Goal: Complete application form: Complete application form

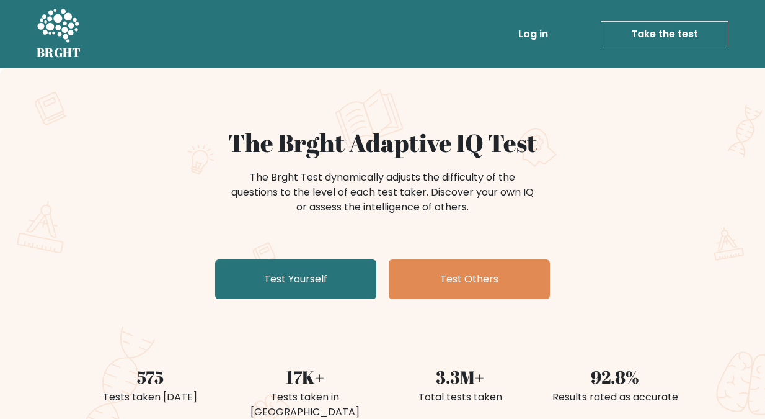
click at [662, 34] on link "Take the test" at bounding box center [665, 34] width 128 height 26
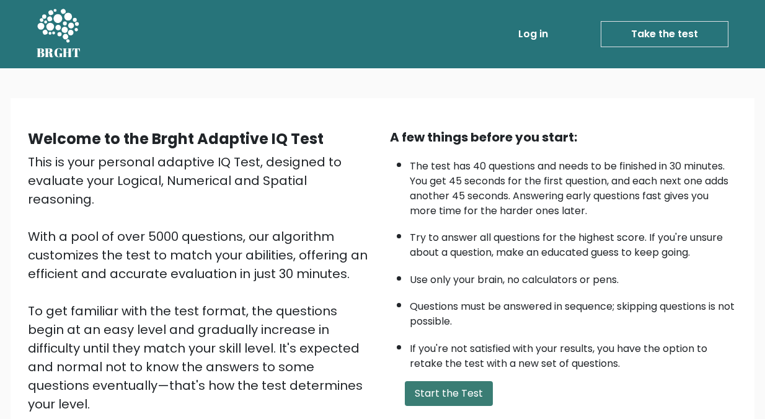
click at [444, 388] on button "Start the Test" at bounding box center [449, 393] width 88 height 25
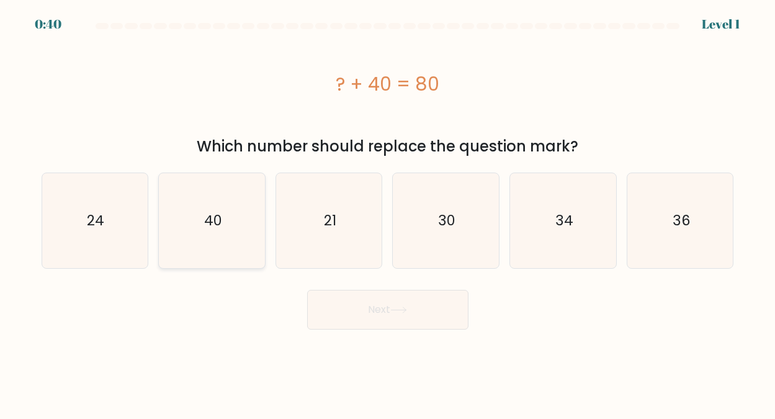
click at [221, 214] on text "40" at bounding box center [213, 220] width 18 height 20
click at [388, 213] on input "b. 40" at bounding box center [388, 211] width 1 height 3
radio input "true"
click at [382, 305] on button "Next" at bounding box center [387, 310] width 161 height 40
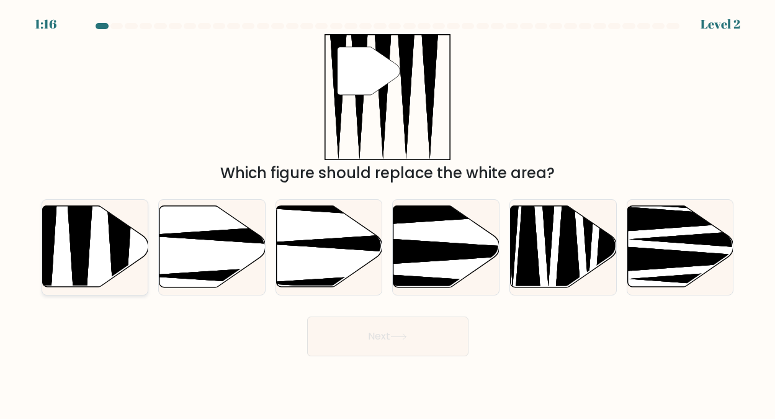
click at [93, 235] on icon at bounding box center [95, 246] width 106 height 81
click at [388, 213] on input "a." at bounding box center [388, 211] width 1 height 3
radio input "true"
click at [379, 335] on button "Next" at bounding box center [387, 336] width 161 height 40
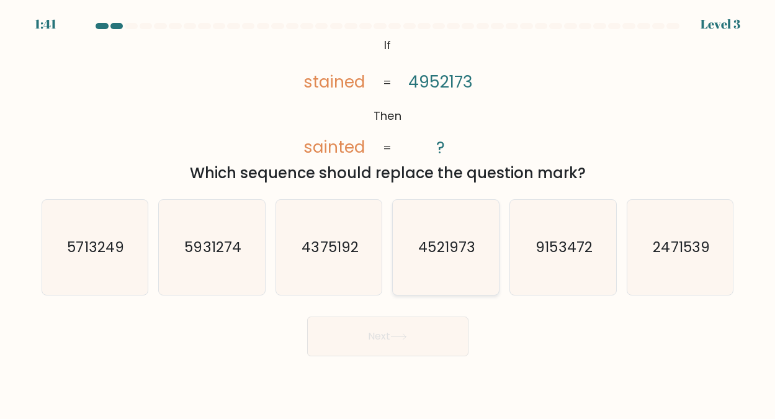
click at [432, 250] on text "4521973" at bounding box center [447, 247] width 56 height 20
click at [388, 213] on input "d. 4521973" at bounding box center [388, 211] width 1 height 3
radio input "true"
click at [364, 331] on button "Next" at bounding box center [387, 336] width 161 height 40
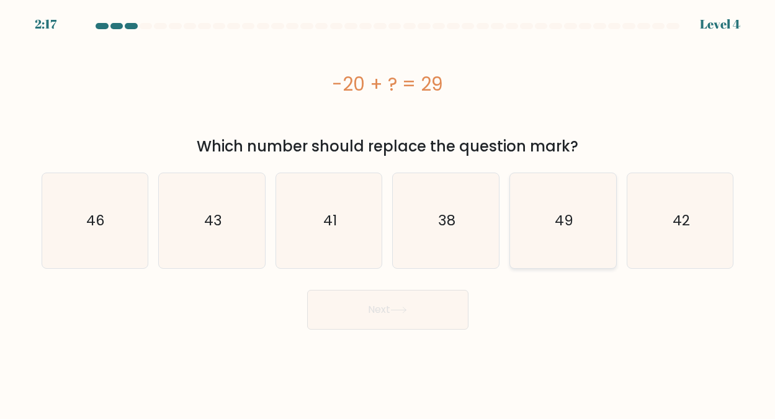
click at [556, 213] on text "49" at bounding box center [563, 220] width 19 height 20
click at [388, 213] on input "e. 49" at bounding box center [388, 211] width 1 height 3
radio input "true"
drag, startPoint x: 361, startPoint y: 306, endPoint x: 352, endPoint y: 301, distance: 10.0
click at [357, 303] on button "Next" at bounding box center [387, 310] width 161 height 40
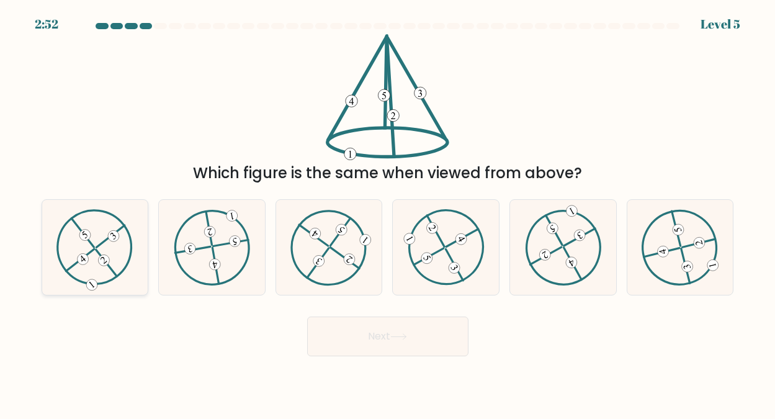
click at [100, 228] on icon at bounding box center [94, 247] width 77 height 76
click at [388, 213] on input "a." at bounding box center [388, 211] width 1 height 3
radio input "true"
click at [374, 329] on button "Next" at bounding box center [387, 336] width 161 height 40
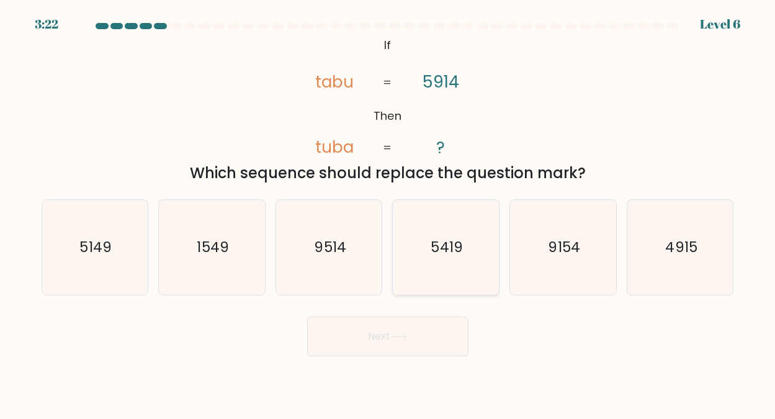
click at [446, 251] on text "5419" at bounding box center [447, 247] width 32 height 20
click at [388, 213] on input "d. 5419" at bounding box center [388, 211] width 1 height 3
radio input "true"
click at [373, 332] on button "Next" at bounding box center [387, 336] width 161 height 40
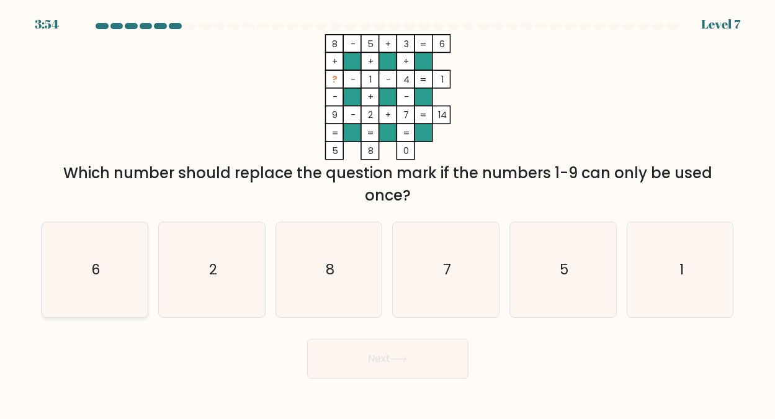
click at [93, 265] on text "6" at bounding box center [95, 269] width 9 height 20
click at [388, 213] on input "a. 6" at bounding box center [388, 211] width 1 height 3
radio input "true"
click at [373, 356] on button "Next" at bounding box center [387, 359] width 161 height 40
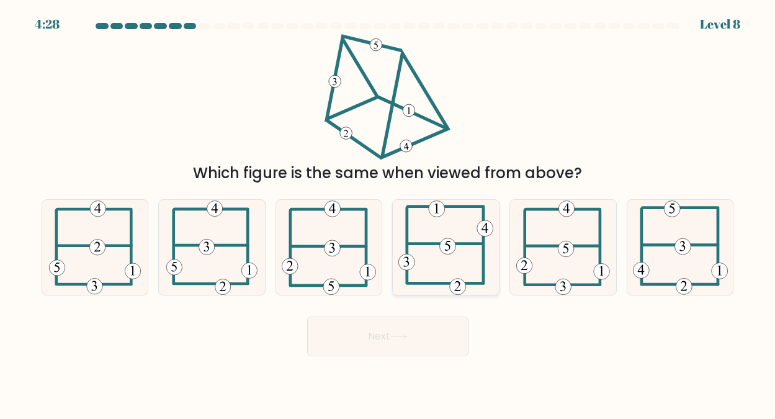
click at [441, 251] on icon at bounding box center [445, 247] width 95 height 95
click at [388, 213] on input "d." at bounding box center [388, 211] width 1 height 3
radio input "true"
click at [370, 329] on button "Next" at bounding box center [387, 336] width 161 height 40
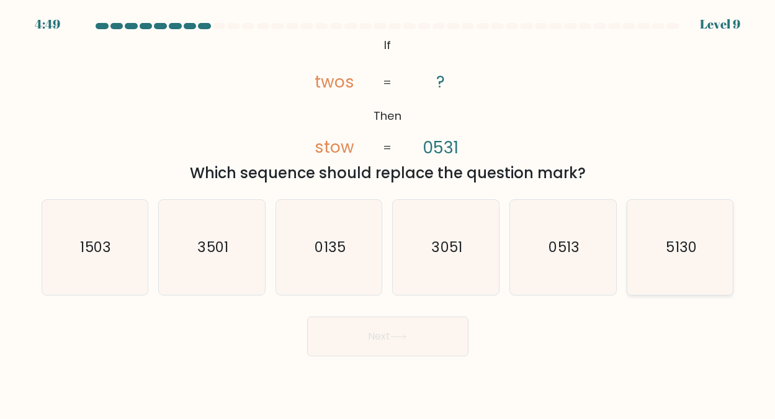
click at [680, 248] on text "5130" at bounding box center [680, 247] width 30 height 20
click at [388, 213] on input "f. 5130" at bounding box center [388, 211] width 1 height 3
radio input "true"
click at [383, 333] on button "Next" at bounding box center [387, 336] width 161 height 40
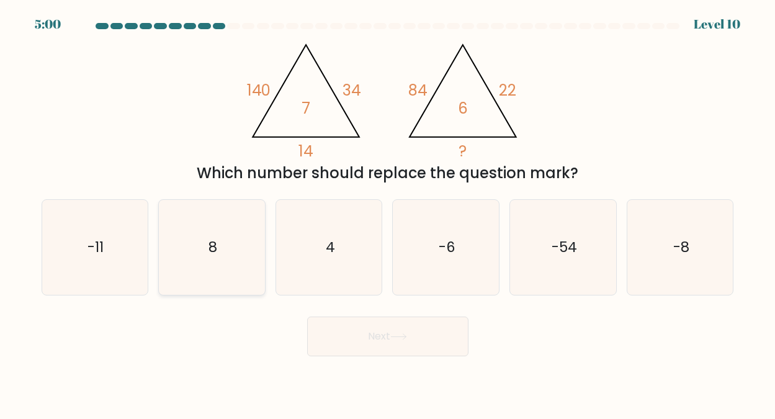
click at [219, 246] on icon "8" at bounding box center [211, 247] width 95 height 95
click at [388, 213] on input "b. 8" at bounding box center [388, 211] width 1 height 3
radio input "true"
click at [373, 334] on button "Next" at bounding box center [387, 336] width 161 height 40
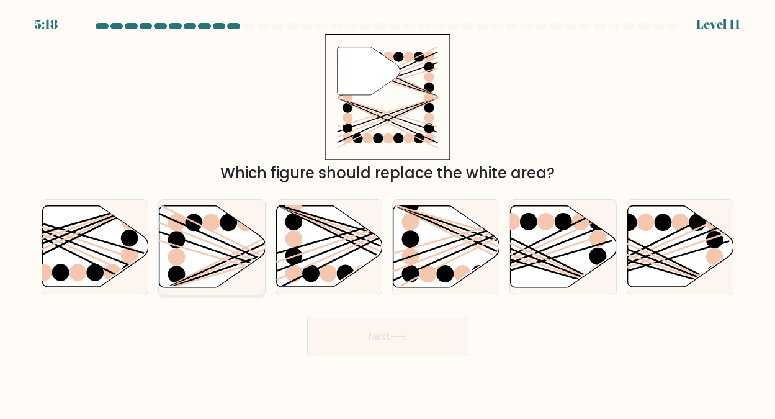
click at [200, 235] on icon at bounding box center [212, 246] width 106 height 81
click at [388, 213] on input "b." at bounding box center [388, 211] width 1 height 3
radio input "true"
click at [368, 331] on button "Next" at bounding box center [387, 336] width 161 height 40
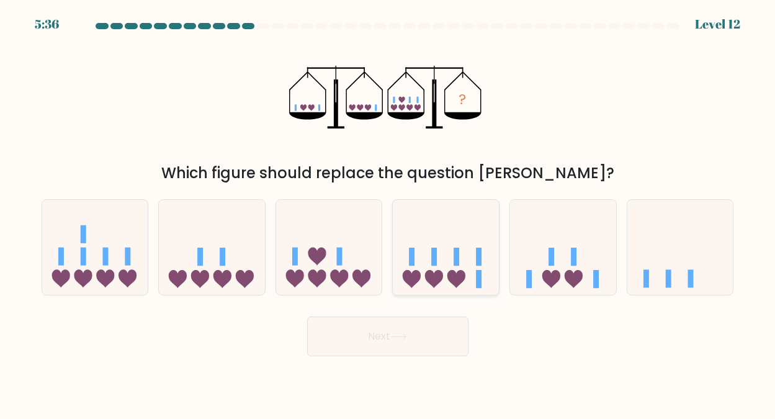
click at [442, 259] on icon at bounding box center [446, 246] width 106 height 87
click at [388, 213] on input "d." at bounding box center [388, 211] width 1 height 3
radio input "true"
click at [385, 332] on button "Next" at bounding box center [387, 336] width 161 height 40
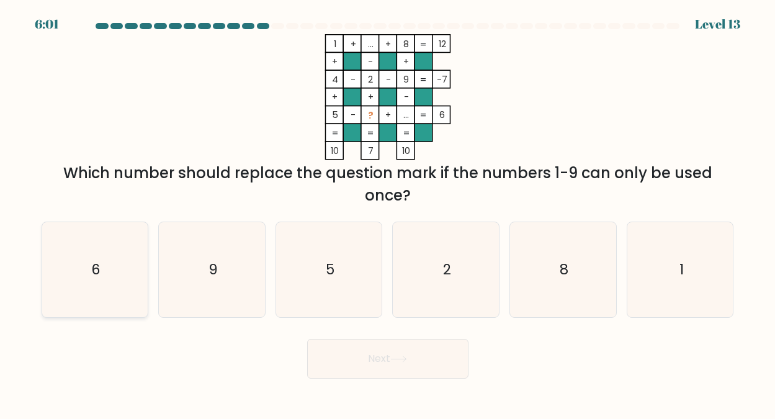
click at [96, 270] on text "6" at bounding box center [95, 269] width 9 height 20
click at [388, 213] on input "a. 6" at bounding box center [388, 211] width 1 height 3
radio input "true"
click at [376, 357] on button "Next" at bounding box center [387, 359] width 161 height 40
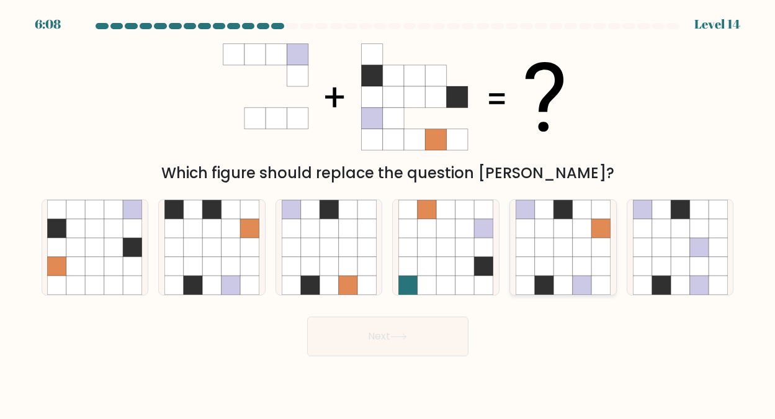
click at [579, 242] on icon at bounding box center [581, 247] width 19 height 19
click at [388, 213] on input "e." at bounding box center [388, 211] width 1 height 3
radio input "true"
click at [385, 334] on button "Next" at bounding box center [387, 336] width 161 height 40
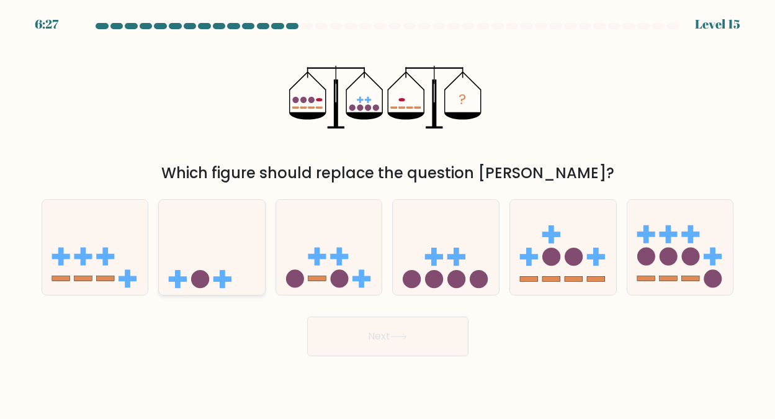
click at [194, 267] on icon at bounding box center [212, 246] width 106 height 87
click at [388, 213] on input "b." at bounding box center [388, 211] width 1 height 3
radio input "true"
click at [373, 329] on button "Next" at bounding box center [387, 336] width 161 height 40
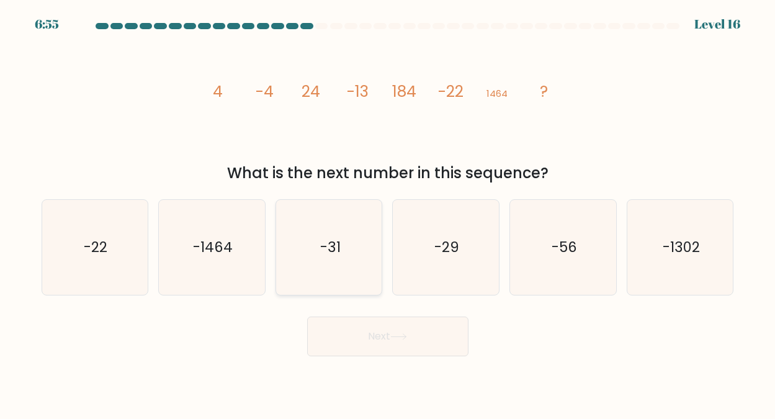
click at [331, 236] on icon "-31" at bounding box center [329, 247] width 95 height 95
click at [388, 213] on input "c. -31" at bounding box center [388, 211] width 1 height 3
radio input "true"
click at [379, 334] on button "Next" at bounding box center [387, 336] width 161 height 40
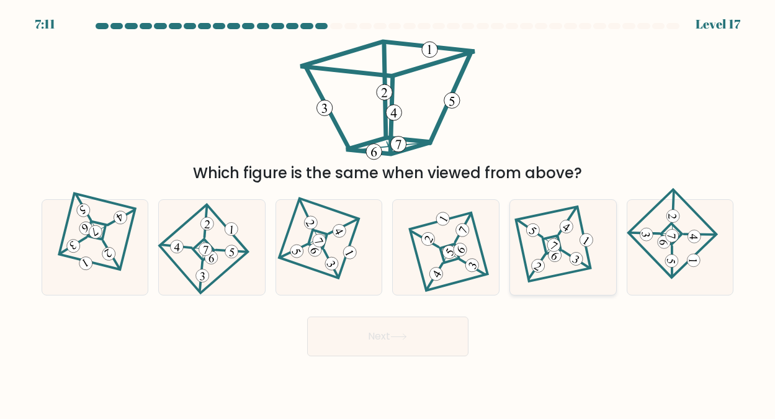
click at [550, 243] on 878 at bounding box center [554, 245] width 18 height 18
click at [388, 213] on input "e." at bounding box center [388, 211] width 1 height 3
radio input "true"
click at [378, 334] on button "Next" at bounding box center [387, 336] width 161 height 40
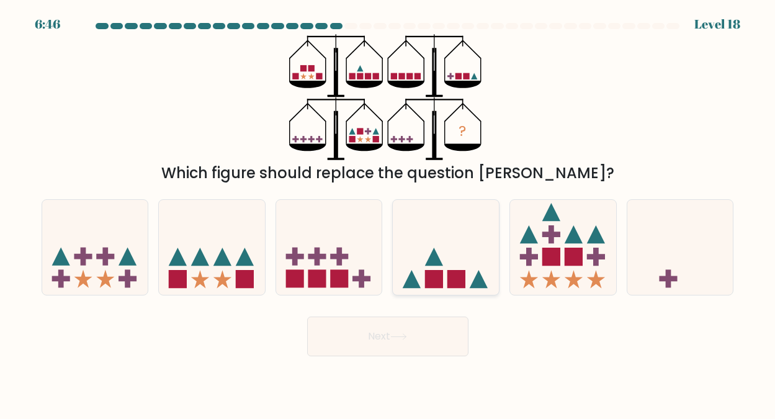
click at [464, 246] on icon at bounding box center [446, 246] width 106 height 87
click at [388, 213] on input "d." at bounding box center [388, 211] width 1 height 3
radio input "true"
click at [363, 331] on button "Next" at bounding box center [387, 336] width 161 height 40
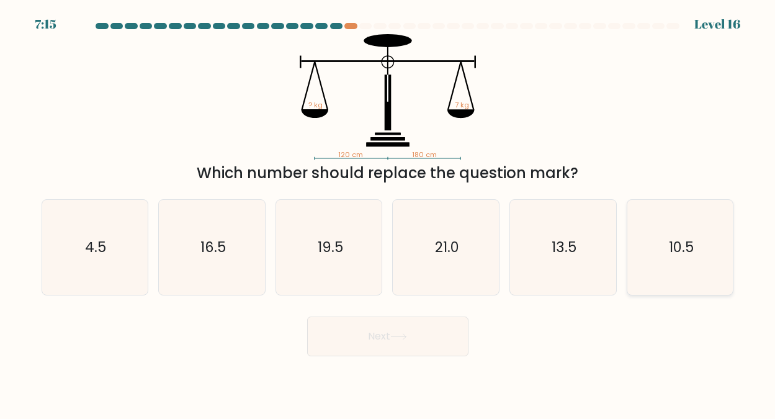
click at [677, 233] on icon "10.5" at bounding box center [680, 247] width 95 height 95
click at [388, 213] on input "f. 10.5" at bounding box center [388, 211] width 1 height 3
radio input "true"
click at [370, 334] on button "Next" at bounding box center [387, 336] width 161 height 40
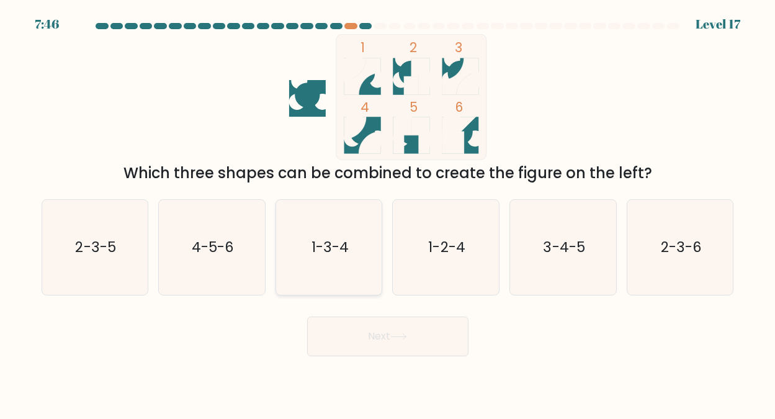
click at [329, 243] on text "1-3-4" at bounding box center [329, 247] width 37 height 20
click at [388, 213] on input "c. 1-3-4" at bounding box center [388, 211] width 1 height 3
radio input "true"
click at [372, 333] on button "Next" at bounding box center [387, 336] width 161 height 40
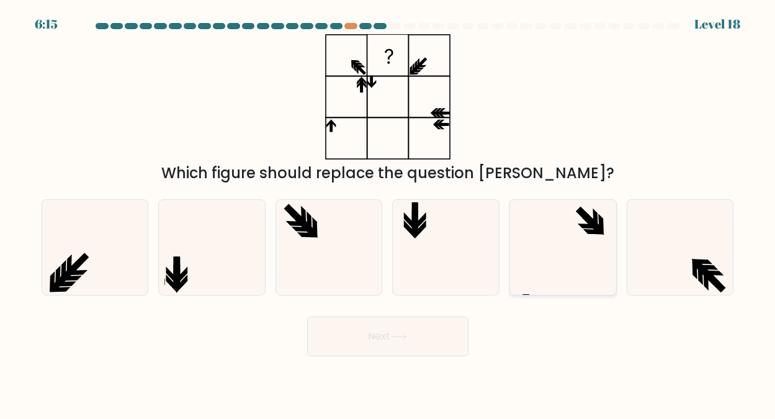
click at [572, 243] on icon at bounding box center [562, 247] width 95 height 95
click at [388, 213] on input "e." at bounding box center [388, 211] width 1 height 3
radio input "true"
click at [368, 329] on button "Next" at bounding box center [387, 336] width 161 height 40
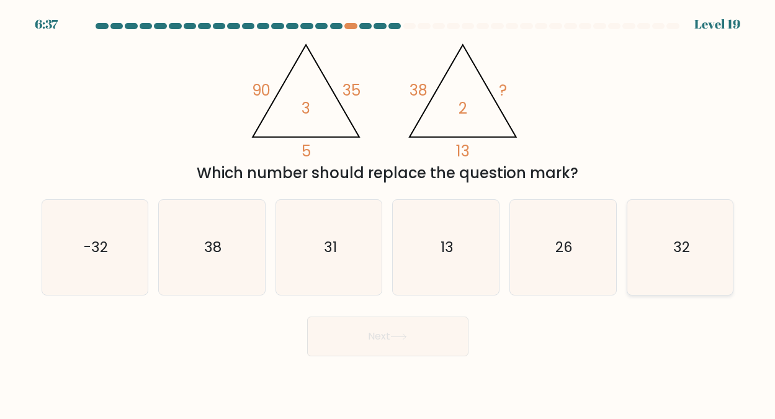
click at [681, 242] on text "32" at bounding box center [680, 247] width 17 height 20
click at [388, 213] on input "f. 32" at bounding box center [388, 211] width 1 height 3
radio input "true"
click at [378, 334] on button "Next" at bounding box center [387, 336] width 161 height 40
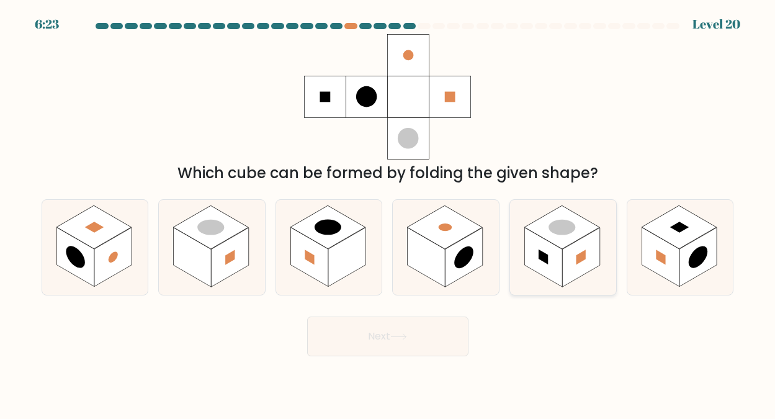
click at [572, 227] on circle at bounding box center [562, 227] width 38 height 22
click at [388, 213] on input "e." at bounding box center [388, 211] width 1 height 3
radio input "true"
click at [374, 331] on button "Next" at bounding box center [387, 336] width 161 height 40
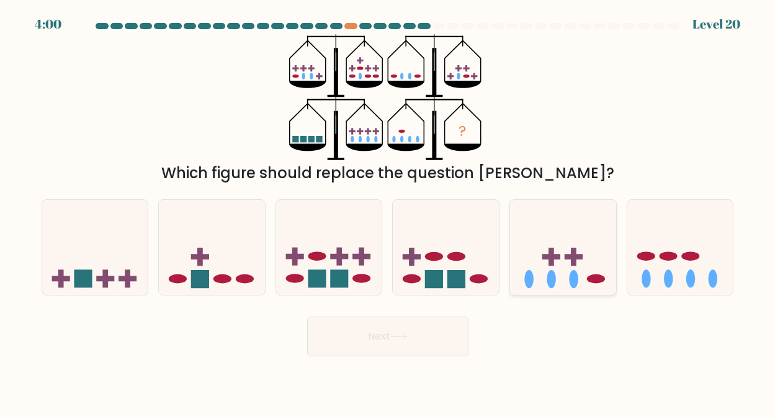
click at [554, 257] on rect at bounding box center [551, 257] width 18 height 6
click at [388, 213] on input "e." at bounding box center [388, 211] width 1 height 3
radio input "true"
click at [378, 331] on button "Next" at bounding box center [387, 336] width 161 height 40
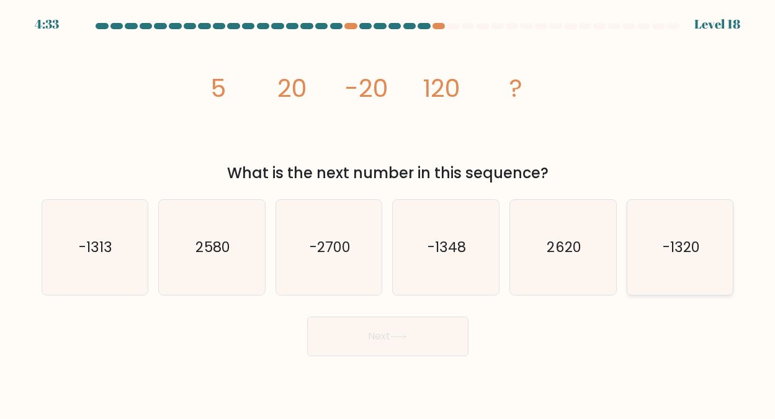
click at [677, 245] on text "-1320" at bounding box center [680, 247] width 37 height 20
click at [388, 213] on input "f. -1320" at bounding box center [388, 211] width 1 height 3
radio input "true"
click at [381, 333] on button "Next" at bounding box center [387, 336] width 161 height 40
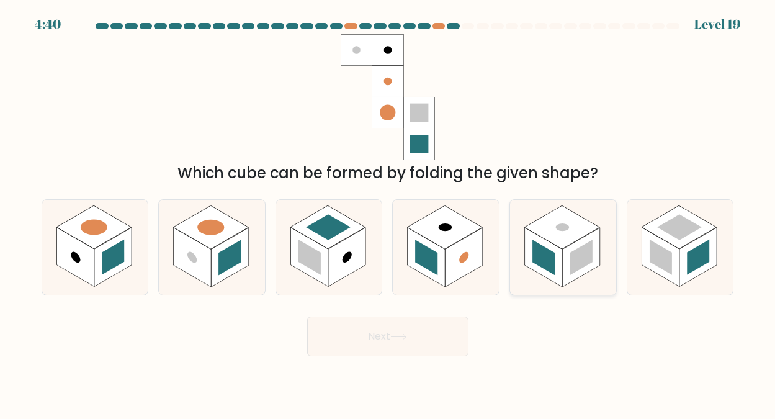
click at [554, 231] on rect at bounding box center [561, 226] width 75 height 43
click at [388, 213] on input "e." at bounding box center [388, 211] width 1 height 3
radio input "true"
click at [372, 331] on button "Next" at bounding box center [387, 336] width 161 height 40
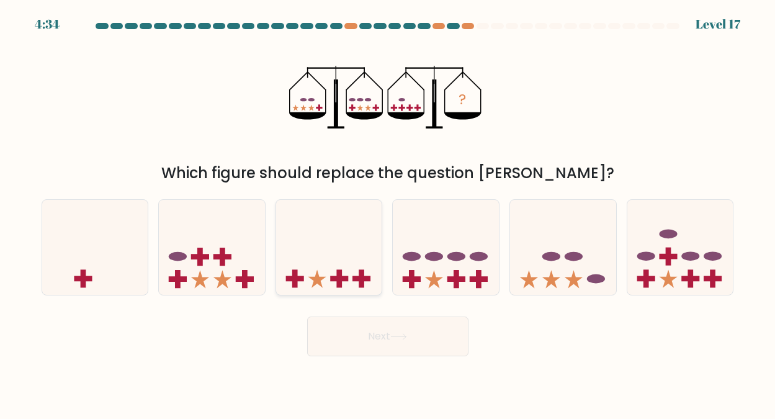
click at [317, 269] on icon at bounding box center [329, 246] width 106 height 87
click at [388, 213] on input "c." at bounding box center [388, 211] width 1 height 3
radio input "true"
click at [378, 334] on button "Next" at bounding box center [387, 336] width 161 height 40
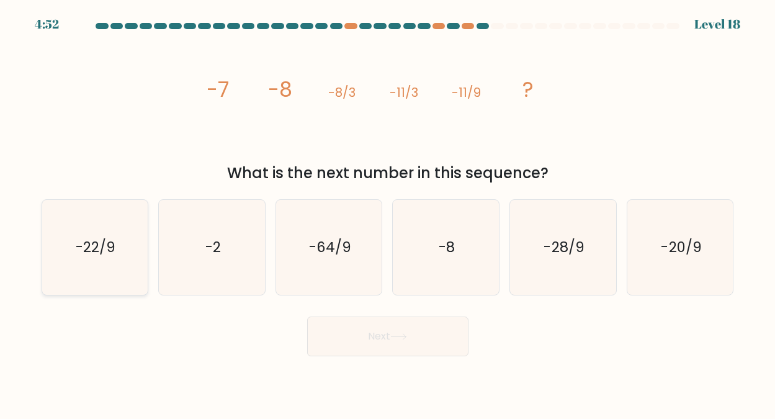
click at [111, 251] on text "-22/9" at bounding box center [96, 247] width 40 height 20
click at [388, 213] on input "a. -22/9" at bounding box center [388, 211] width 1 height 3
radio input "true"
click at [367, 336] on button "Next" at bounding box center [387, 336] width 161 height 40
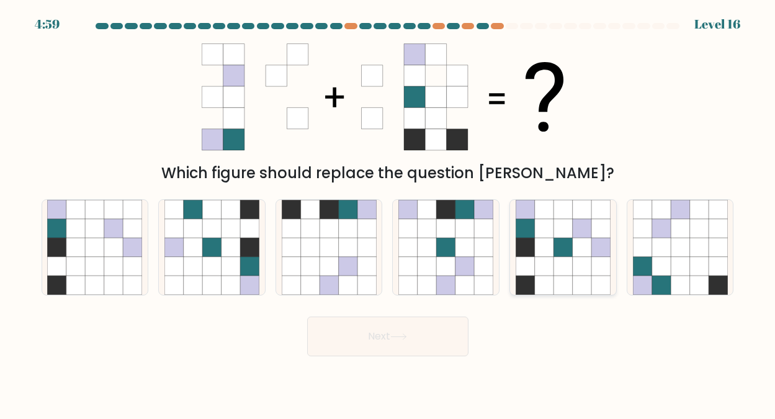
click at [542, 252] on icon at bounding box center [544, 247] width 19 height 19
click at [388, 213] on input "e." at bounding box center [388, 211] width 1 height 3
radio input "true"
click at [383, 332] on button "Next" at bounding box center [387, 336] width 161 height 40
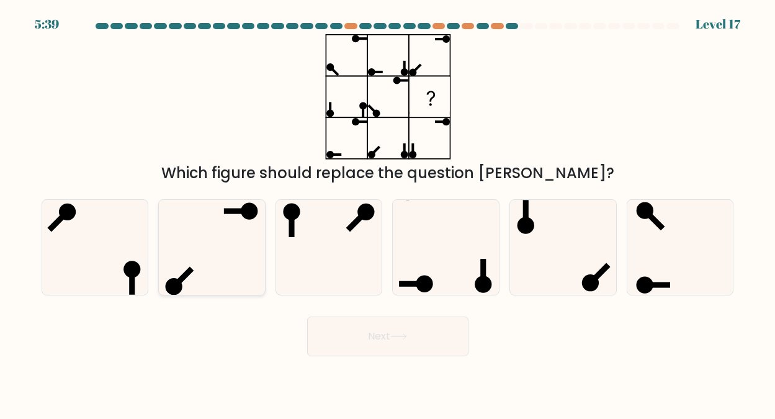
click at [221, 251] on icon at bounding box center [211, 247] width 95 height 95
click at [388, 213] on input "b." at bounding box center [388, 211] width 1 height 3
radio input "true"
click at [403, 333] on icon at bounding box center [398, 336] width 17 height 7
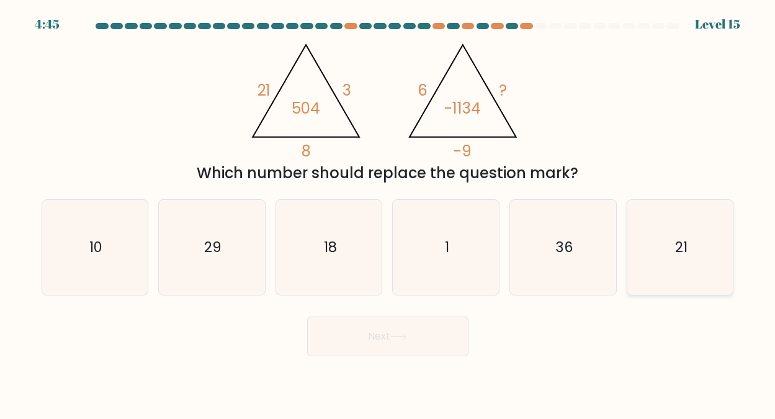
click at [689, 248] on icon "21" at bounding box center [680, 247] width 95 height 95
click at [388, 213] on input "f. 21" at bounding box center [388, 211] width 1 height 3
radio input "true"
click at [385, 332] on button "Next" at bounding box center [387, 336] width 161 height 40
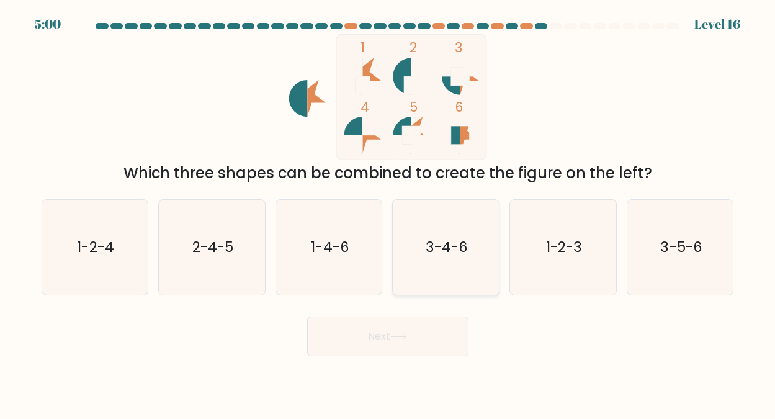
click at [449, 247] on text "3-4-6" at bounding box center [446, 247] width 42 height 20
click at [388, 213] on input "d. 3-4-6" at bounding box center [388, 211] width 1 height 3
radio input "true"
click at [367, 331] on button "Next" at bounding box center [387, 336] width 161 height 40
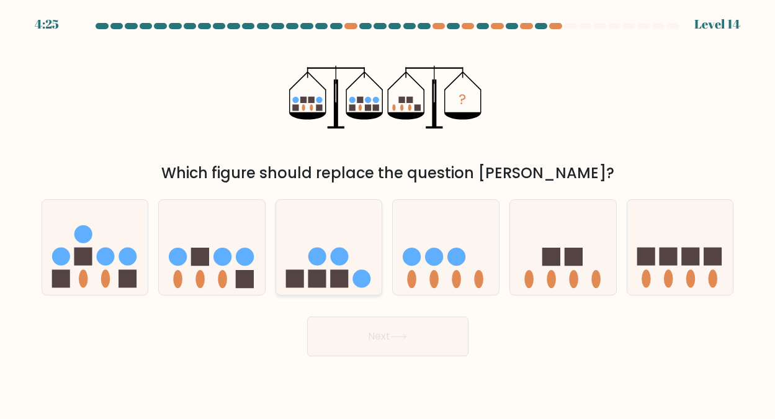
click at [326, 264] on icon at bounding box center [329, 246] width 106 height 87
click at [388, 213] on input "c." at bounding box center [388, 211] width 1 height 3
radio input "true"
click at [372, 334] on button "Next" at bounding box center [387, 336] width 161 height 40
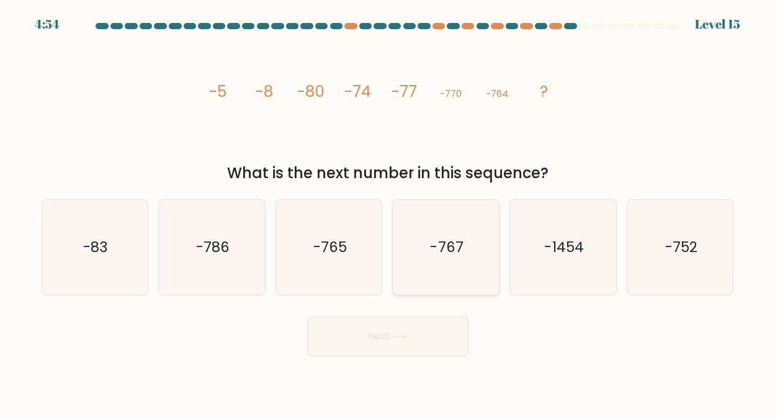
click at [448, 244] on text "-767" at bounding box center [446, 247] width 33 height 20
click at [388, 213] on input "d. -767" at bounding box center [388, 211] width 1 height 3
radio input "true"
click at [378, 337] on button "Next" at bounding box center [387, 336] width 161 height 40
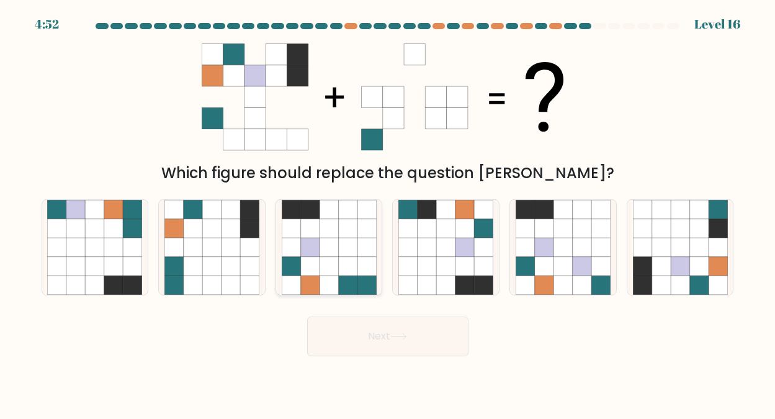
click at [323, 240] on icon at bounding box center [328, 247] width 19 height 19
click at [388, 213] on input "c." at bounding box center [388, 211] width 1 height 3
radio input "true"
click at [388, 332] on button "Next" at bounding box center [387, 336] width 161 height 40
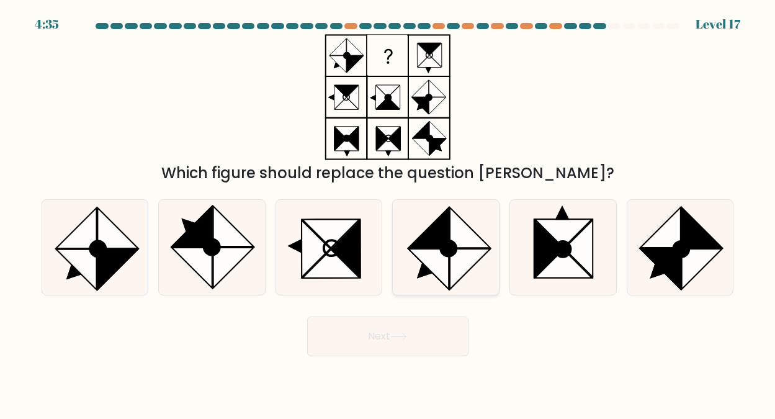
click at [452, 251] on icon at bounding box center [449, 248] width 16 height 16
click at [388, 213] on input "d." at bounding box center [388, 211] width 1 height 3
radio input "true"
click at [388, 331] on button "Next" at bounding box center [387, 336] width 161 height 40
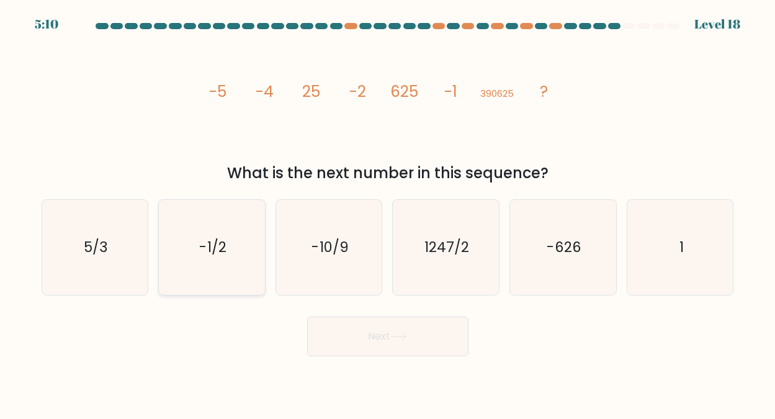
click at [213, 246] on text "-1/2" at bounding box center [213, 247] width 27 height 20
click at [388, 213] on input "b. -1/2" at bounding box center [388, 211] width 1 height 3
radio input "true"
click at [381, 334] on button "Next" at bounding box center [387, 336] width 161 height 40
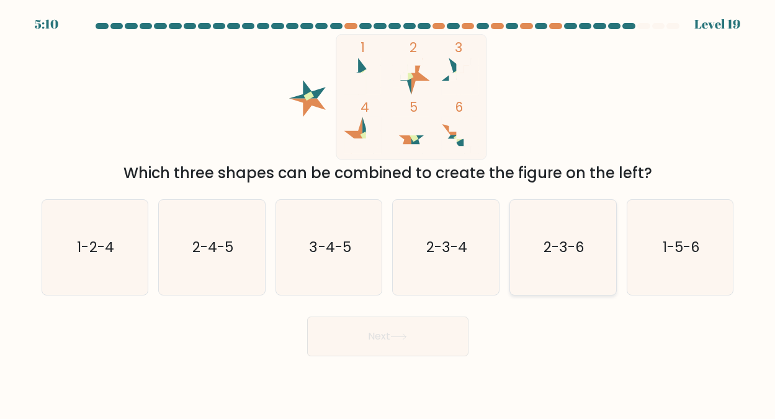
click at [558, 245] on text "2-3-6" at bounding box center [563, 247] width 41 height 20
click at [388, 213] on input "e. 2-3-6" at bounding box center [388, 211] width 1 height 3
radio input "true"
click at [404, 332] on button "Next" at bounding box center [387, 336] width 161 height 40
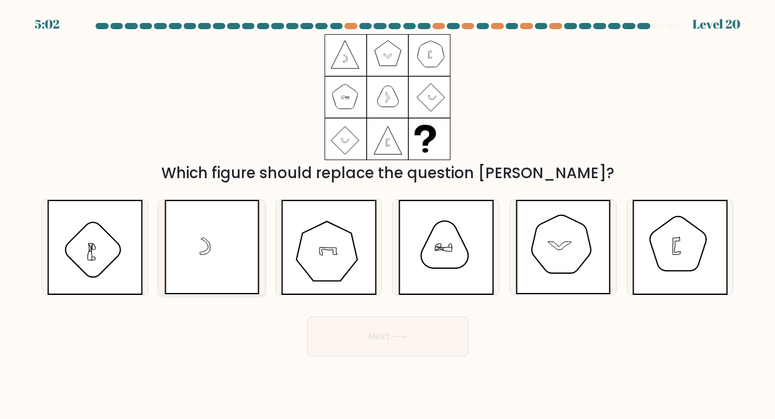
click at [216, 240] on icon at bounding box center [212, 247] width 96 height 95
click at [388, 213] on input "b." at bounding box center [388, 211] width 1 height 3
radio input "true"
click at [372, 331] on button "Next" at bounding box center [387, 336] width 161 height 40
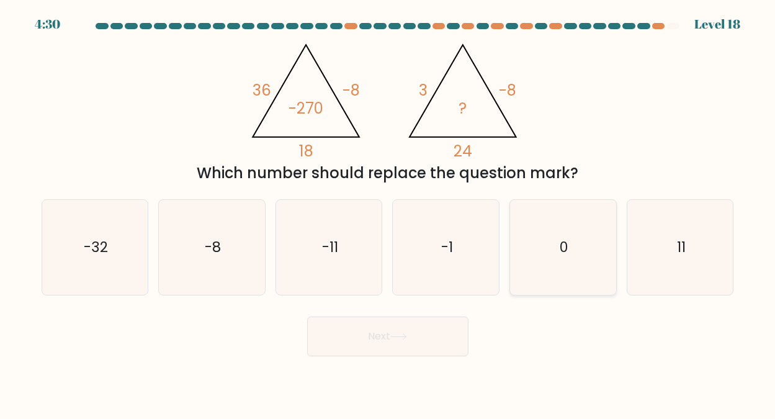
click at [564, 233] on icon "0" at bounding box center [562, 247] width 95 height 95
click at [388, 213] on input "e. 0" at bounding box center [388, 211] width 1 height 3
radio input "true"
click at [394, 335] on icon at bounding box center [398, 336] width 17 height 7
